Goal: Find contact information: Find contact information

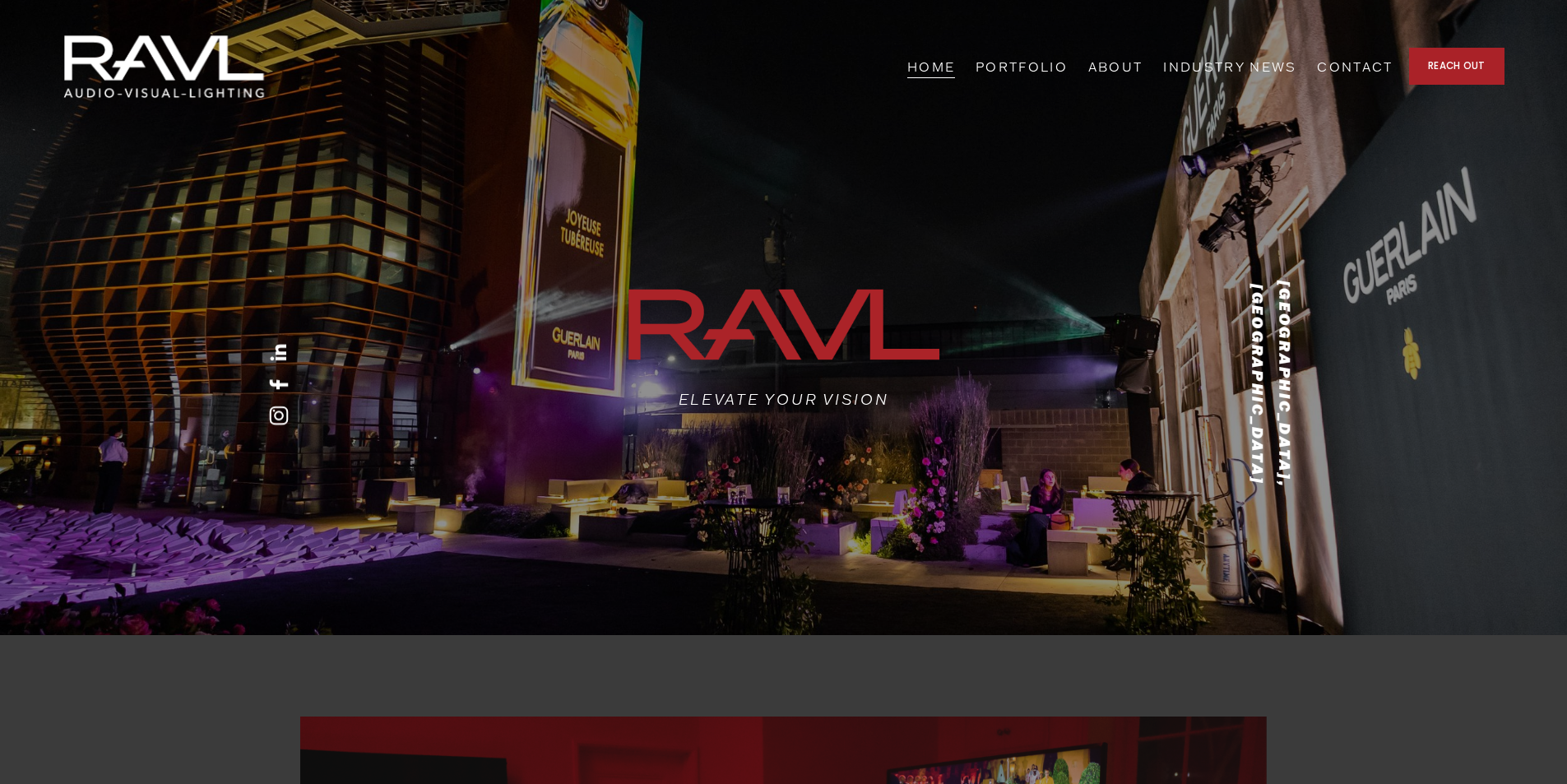
click at [1144, 69] on link "ABOUT" at bounding box center [1116, 66] width 55 height 26
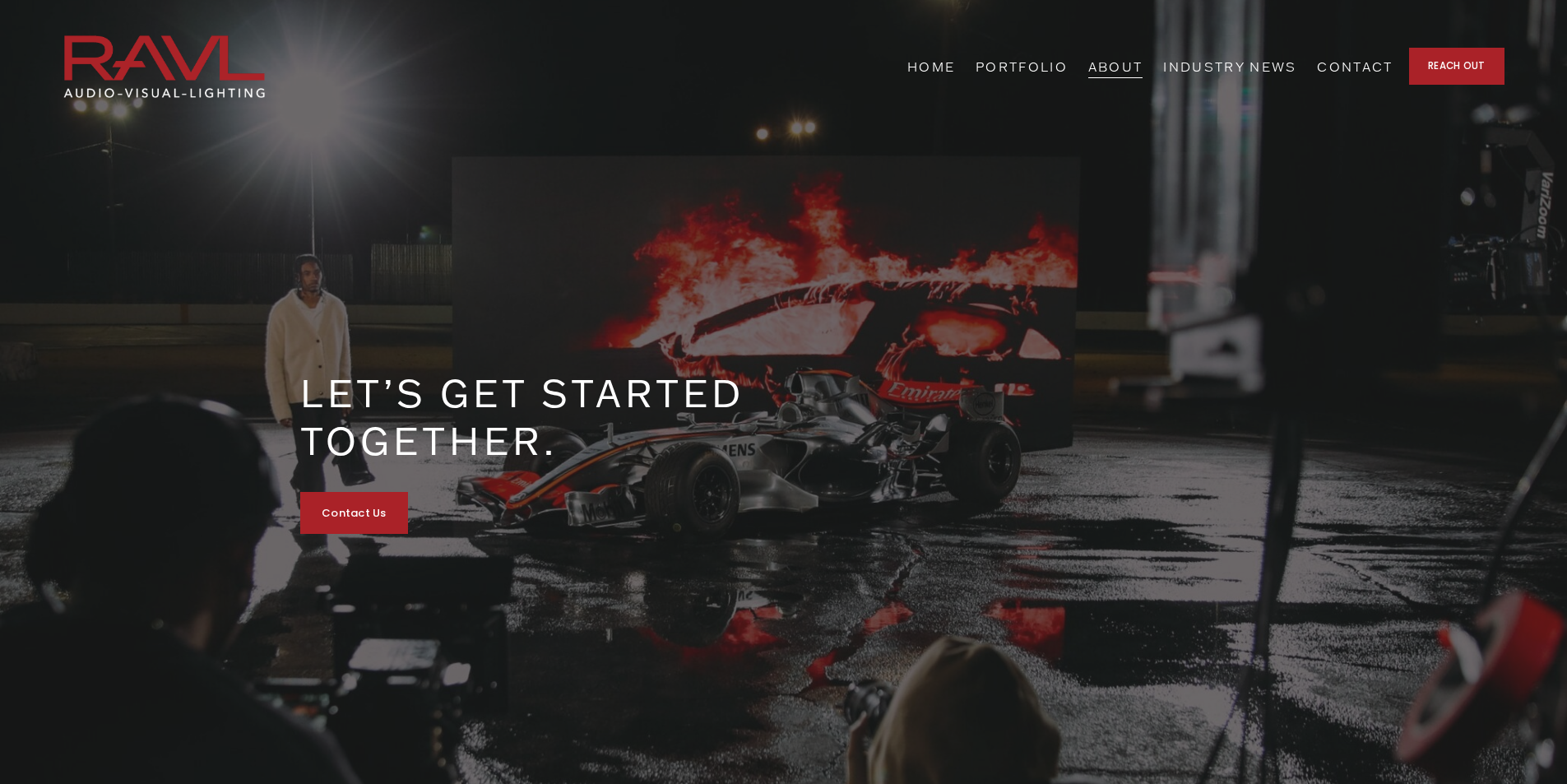
click at [1440, 60] on link "REACH OUT" at bounding box center [1457, 66] width 95 height 37
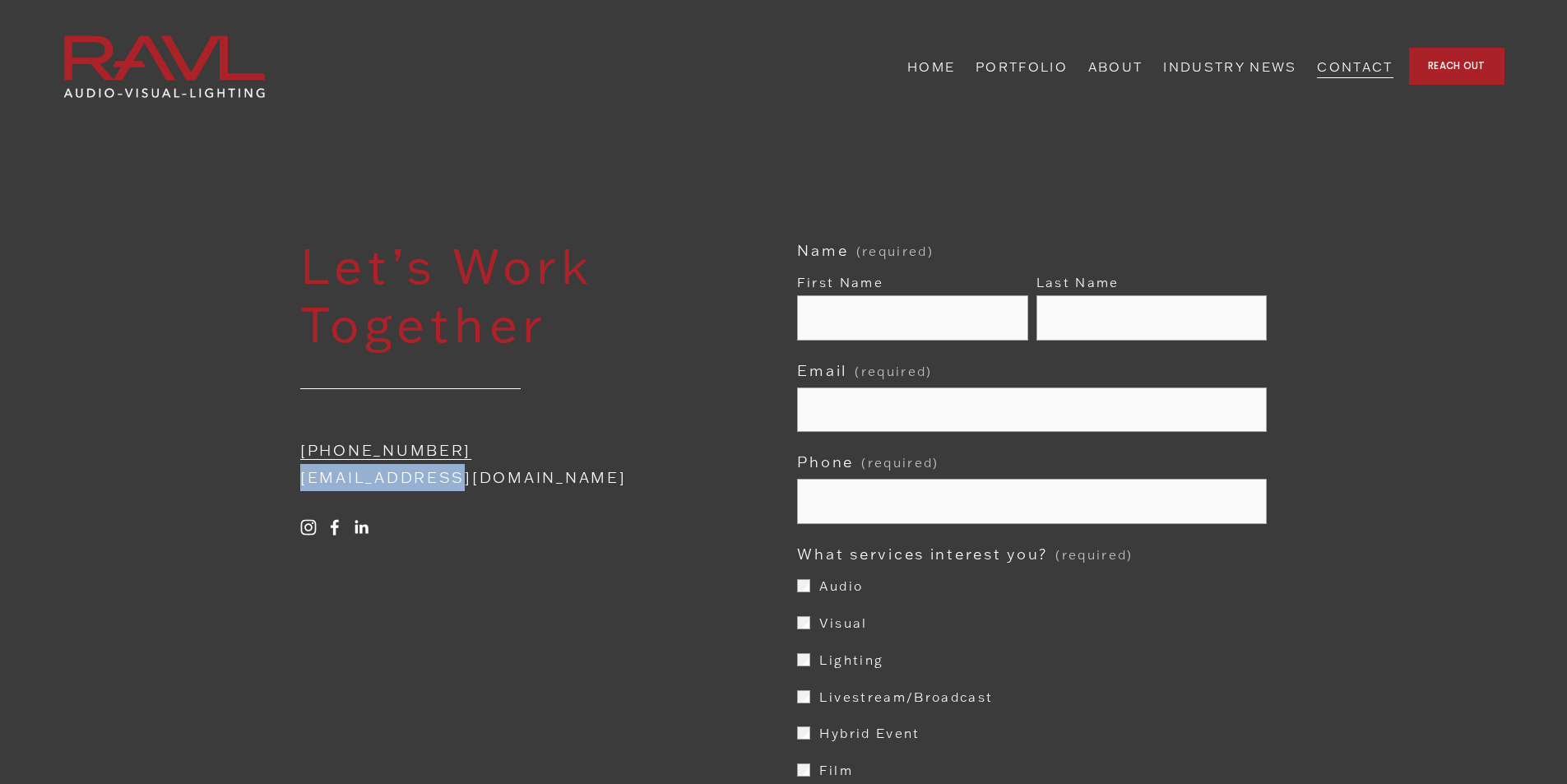
drag, startPoint x: 444, startPoint y: 479, endPoint x: 296, endPoint y: 489, distance: 148.3
click at [296, 489] on div "[PHONE_NUMBER] [EMAIL_ADDRESS][DOMAIN_NAME]" at bounding box center [493, 464] width 415 height 83
copy p "[EMAIL_ADDRESS][DOMAIN_NAME]"
